Goal: Find specific page/section: Find specific page/section

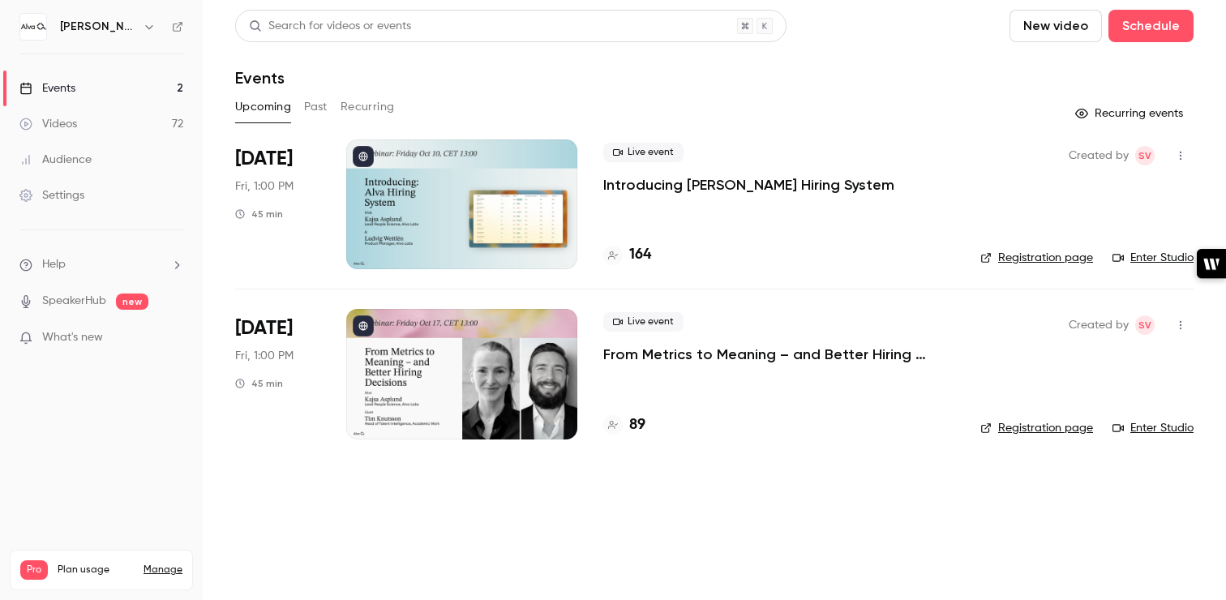
click at [696, 182] on p "Introducing [PERSON_NAME] Hiring System" at bounding box center [748, 184] width 291 height 19
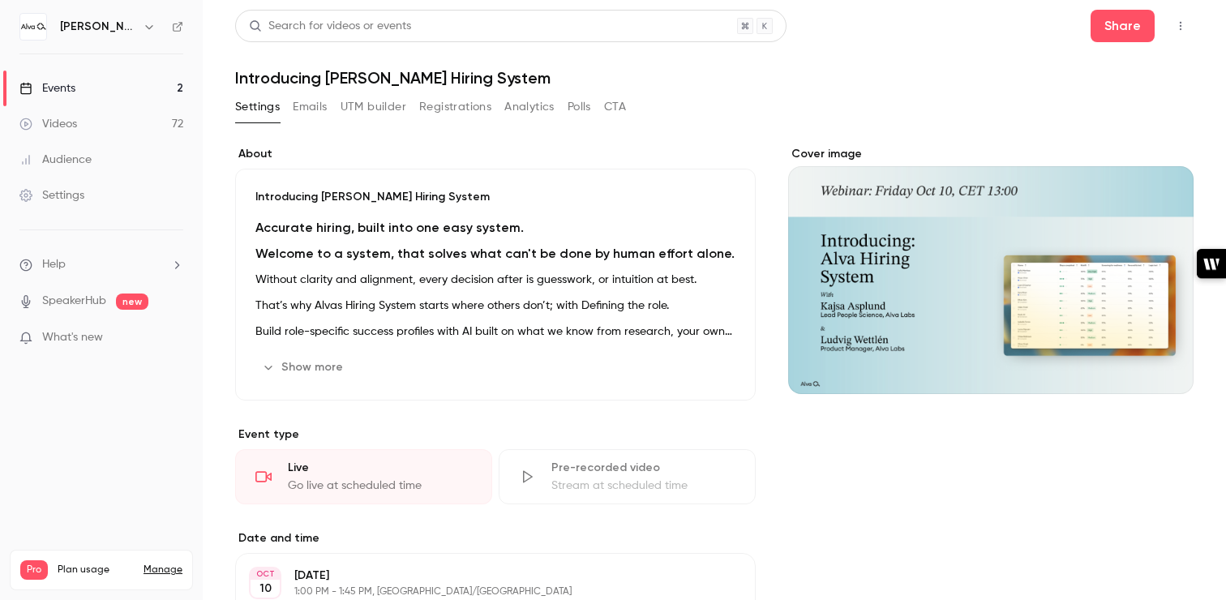
click at [315, 111] on button "Emails" at bounding box center [310, 107] width 34 height 26
